Goal: Check status: Check status

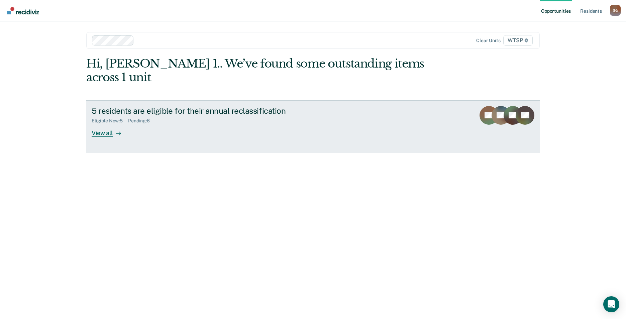
click at [100, 124] on div "View all" at bounding box center [110, 130] width 37 height 13
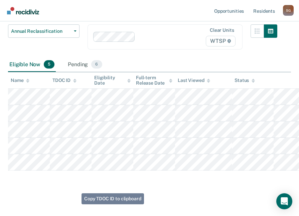
scroll to position [61, 0]
